Goal: Task Accomplishment & Management: Complete application form

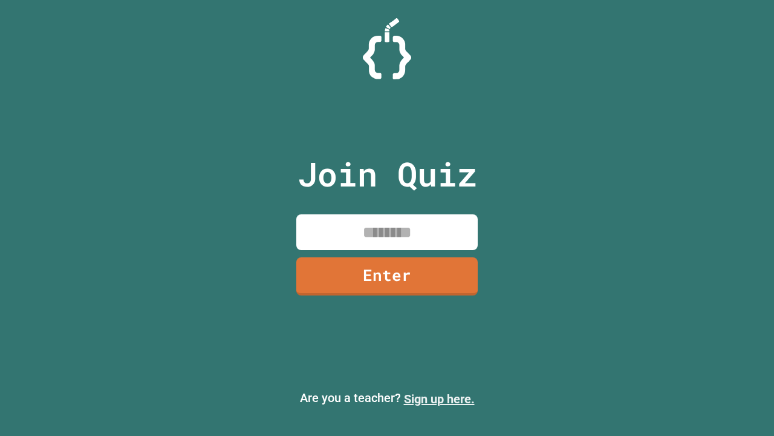
click at [439, 399] on link "Sign up here." at bounding box center [439, 398] width 71 height 15
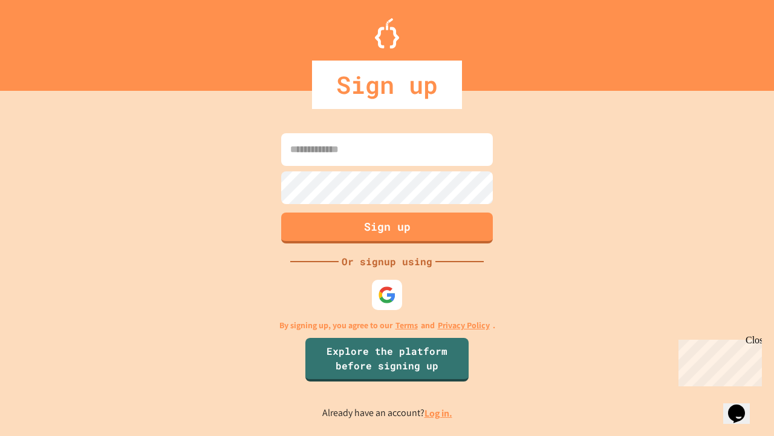
click at [439, 413] on link "Log in." at bounding box center [439, 413] width 28 height 13
